Goal: Find specific page/section: Find specific page/section

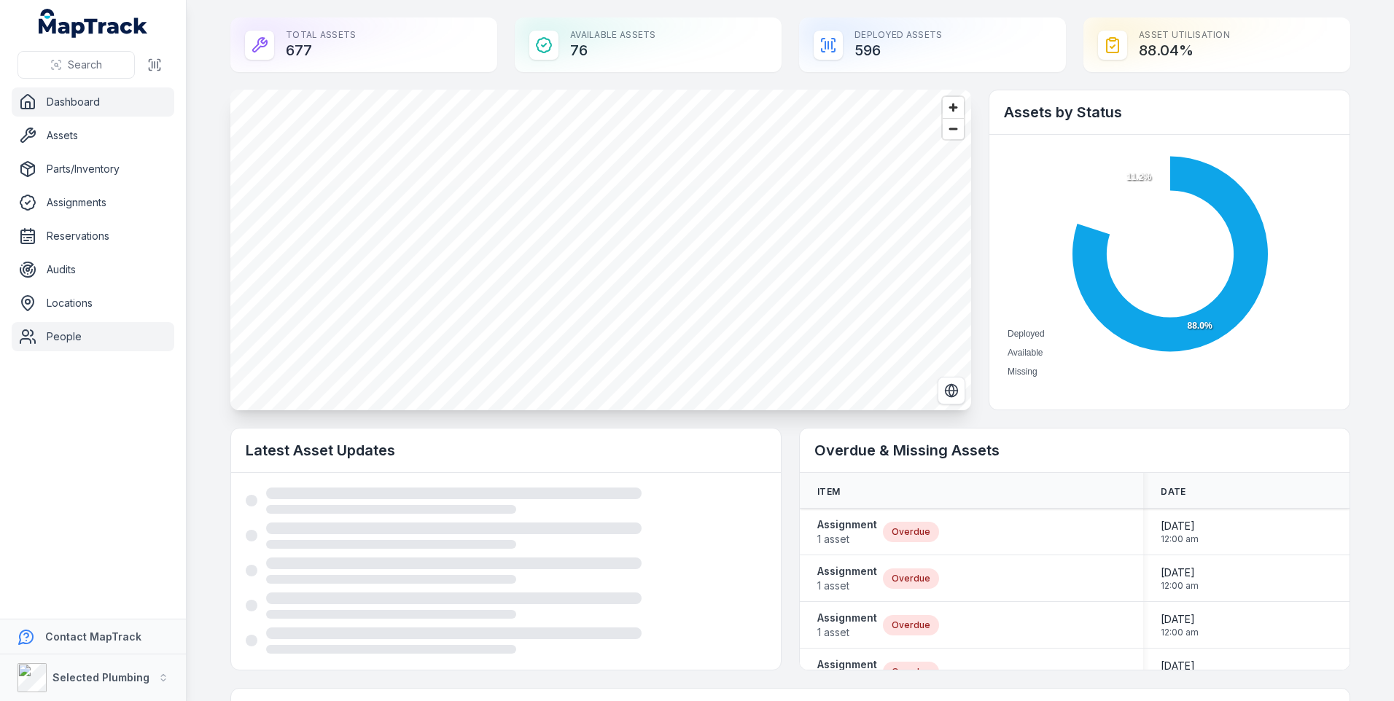
click at [67, 337] on link "People" at bounding box center [93, 336] width 163 height 29
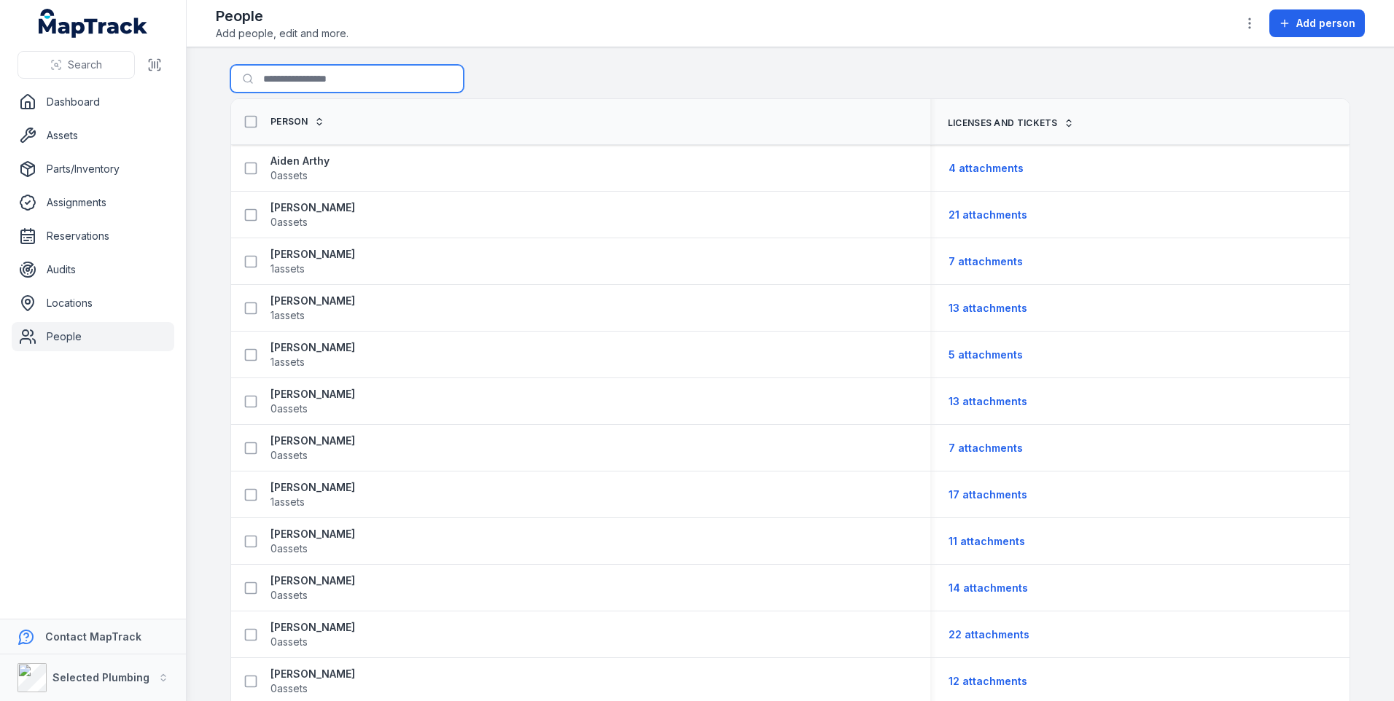
click at [286, 75] on input "Search for people" at bounding box center [346, 79] width 233 height 28
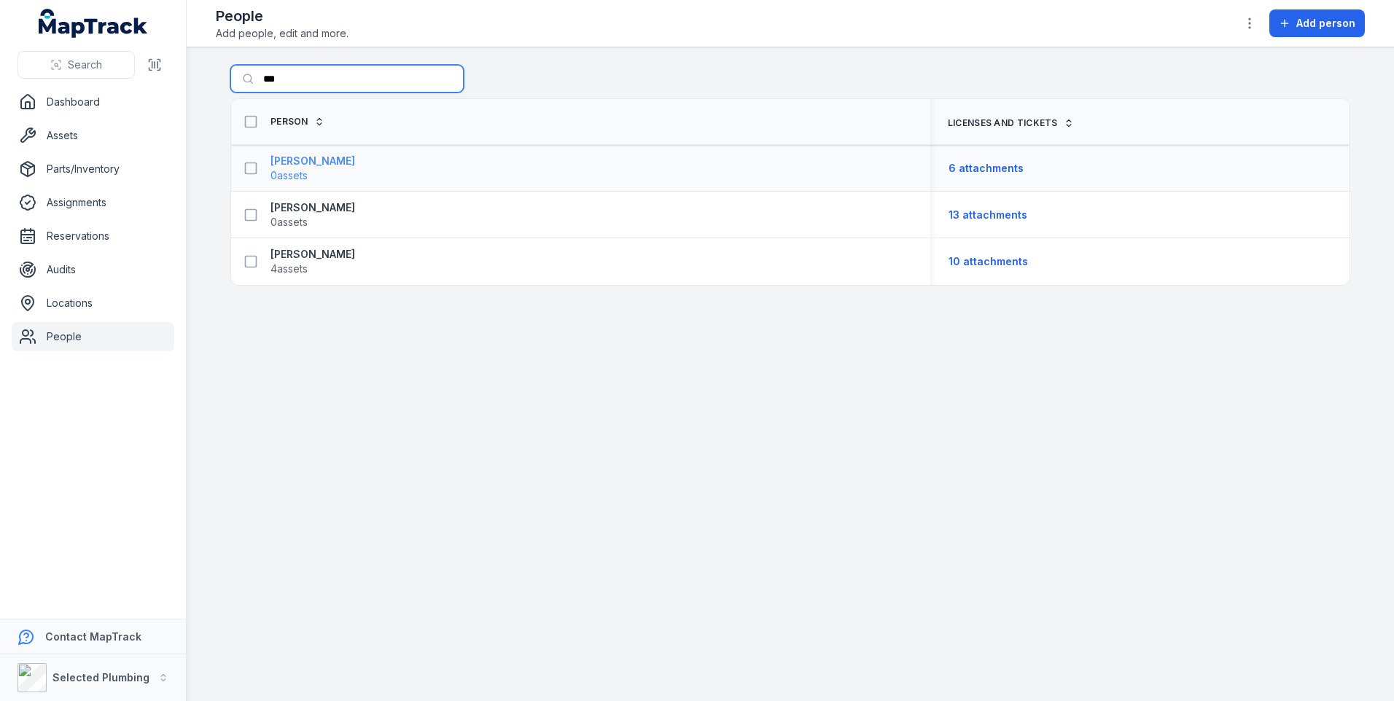
type input "***"
click at [302, 172] on span "0 assets" at bounding box center [288, 175] width 37 height 15
